Goal: Understand process/instructions: Learn how to perform a task or action

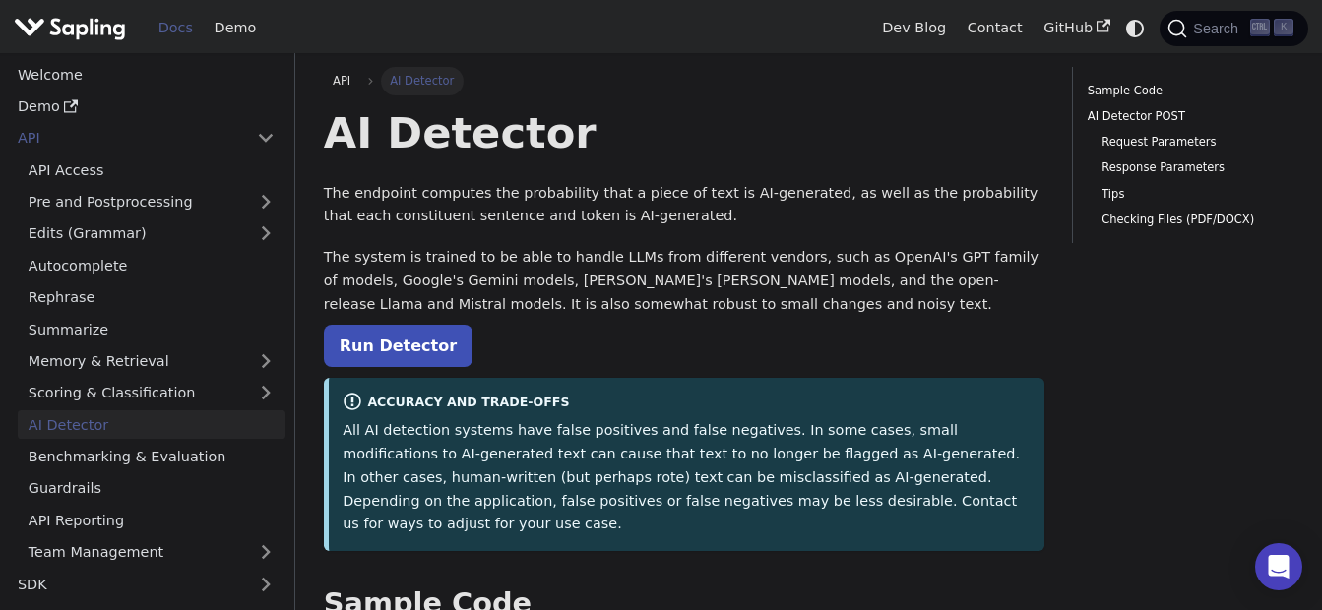
drag, startPoint x: 85, startPoint y: 27, endPoint x: 305, endPoint y: 189, distance: 273.8
click at [85, 27] on img "Main" at bounding box center [70, 28] width 112 height 29
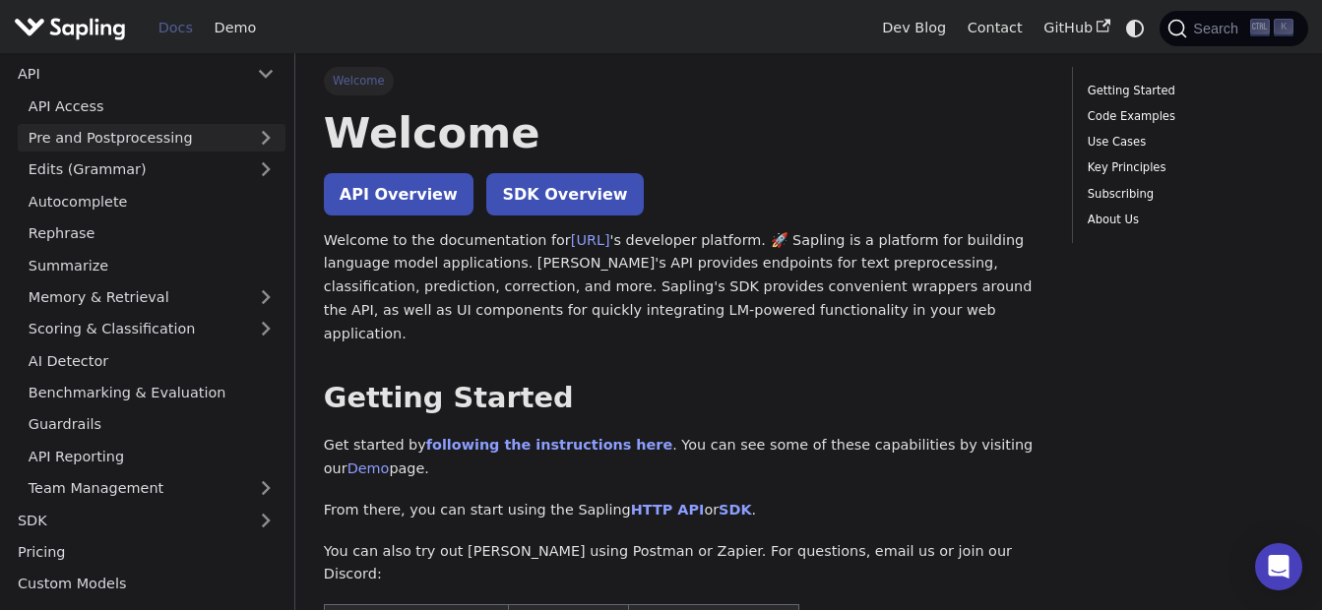
scroll to position [98, 0]
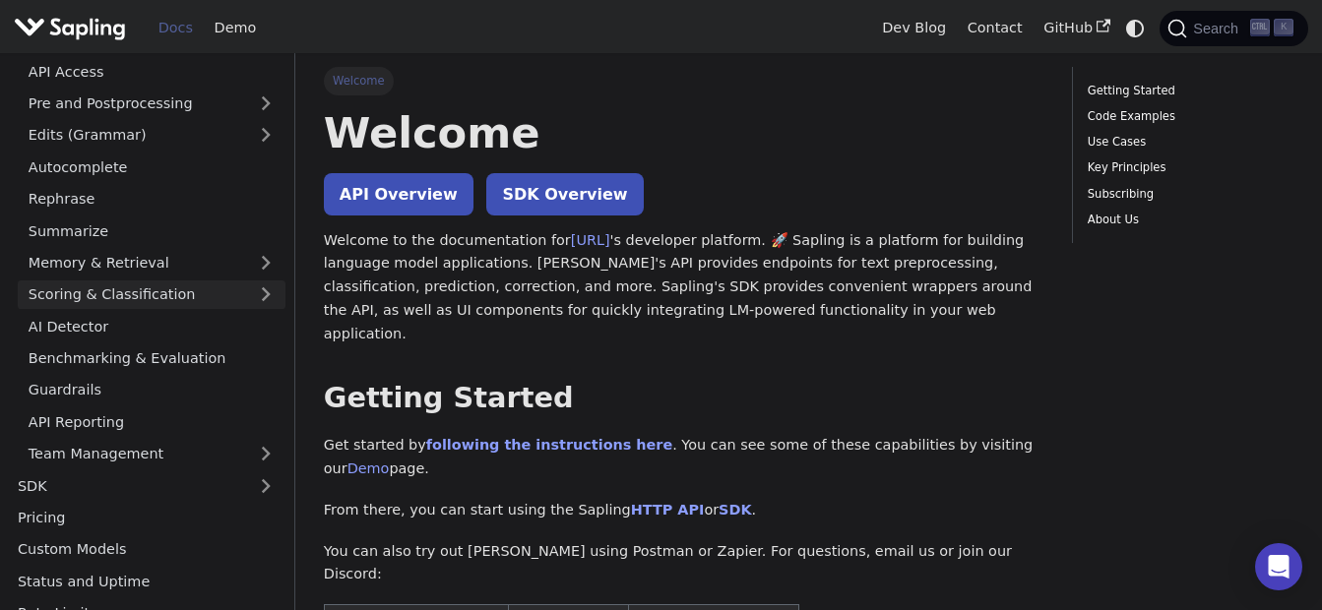
click at [132, 300] on link "Scoring & Classification" at bounding box center [152, 294] width 268 height 29
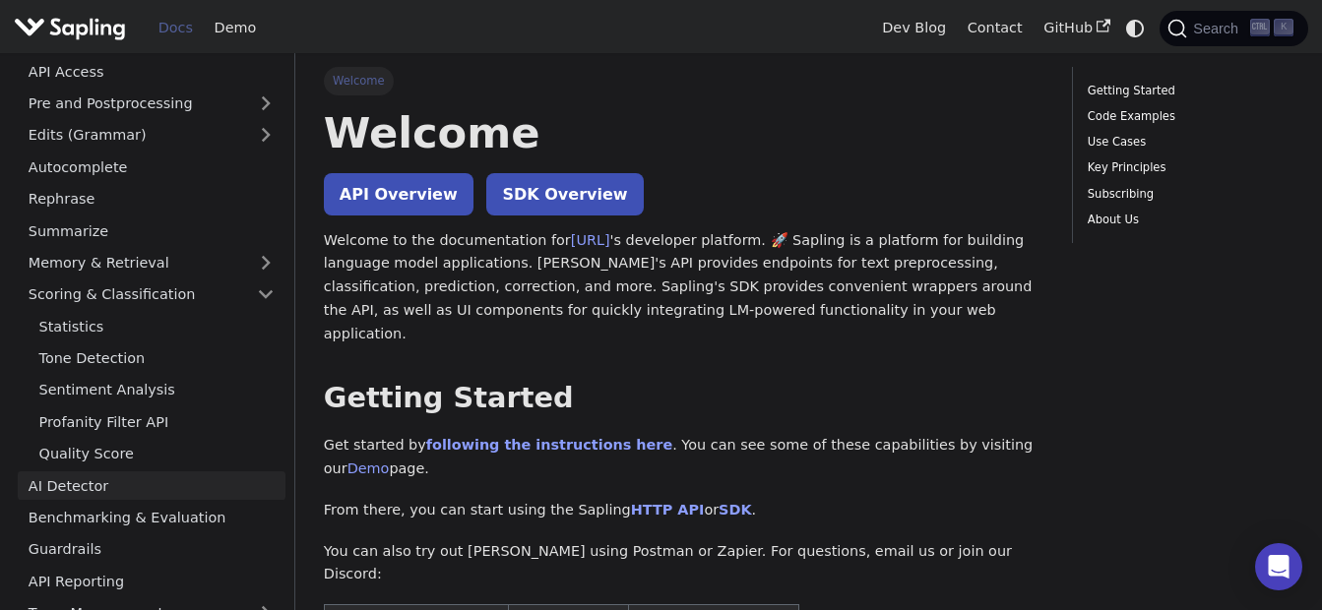
click at [114, 492] on link "AI Detector" at bounding box center [152, 485] width 268 height 29
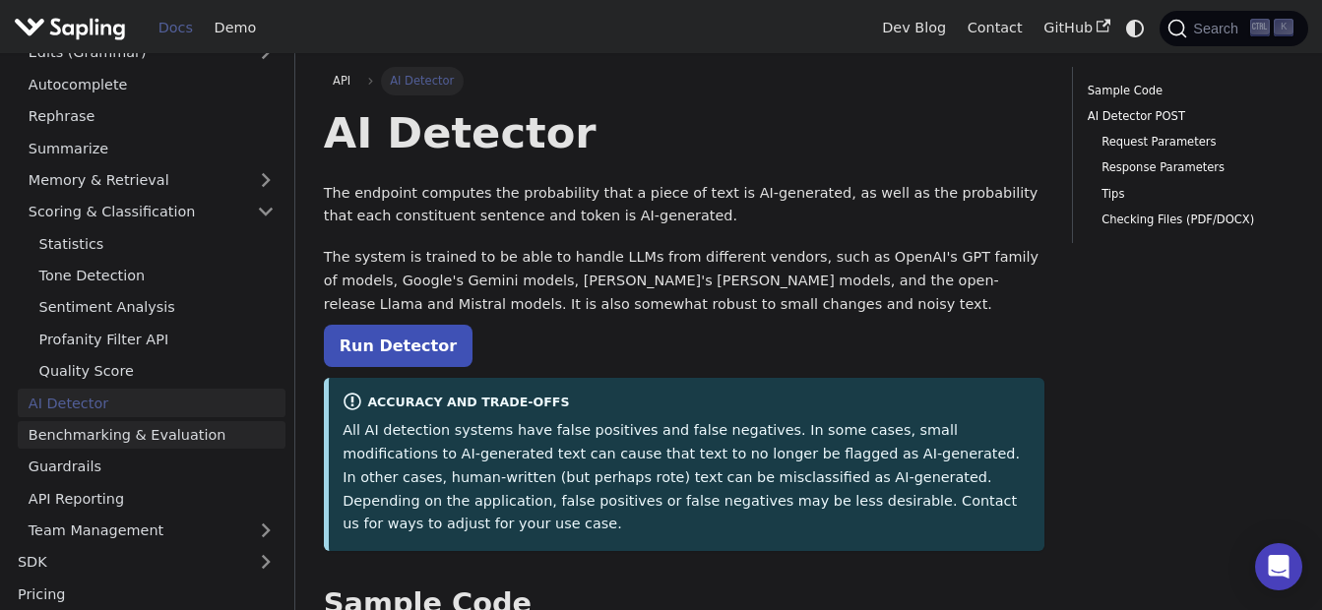
scroll to position [295, 0]
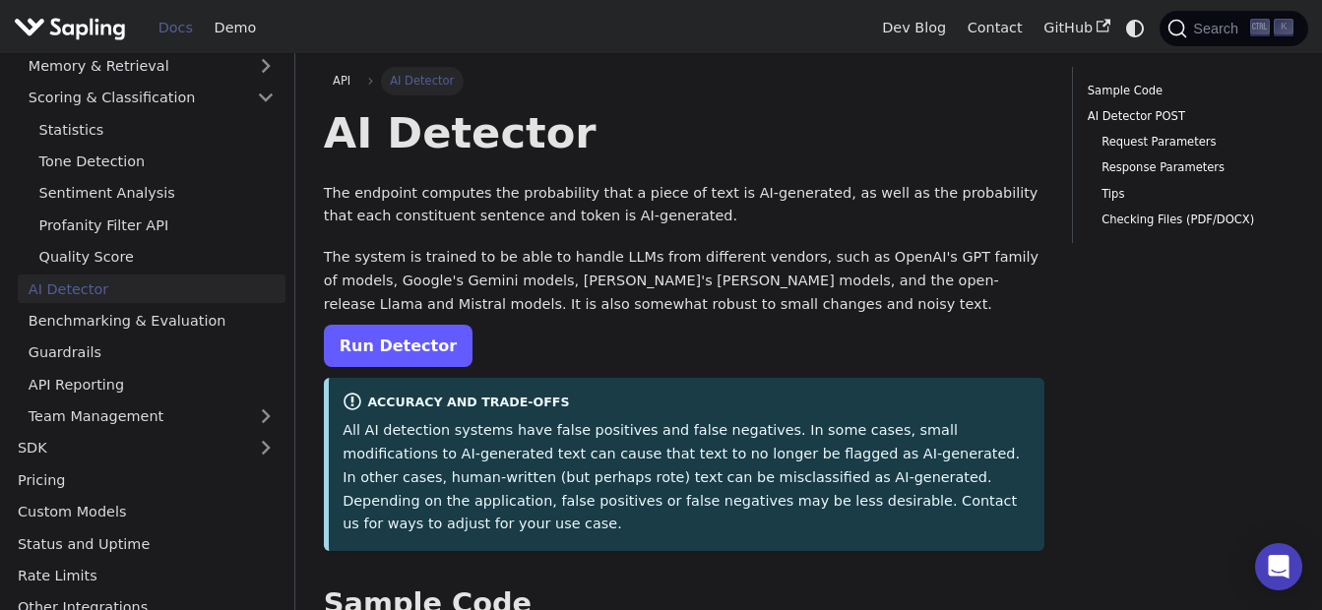
click at [407, 342] on link "Run Detector" at bounding box center [398, 346] width 149 height 42
